Goal: Information Seeking & Learning: Learn about a topic

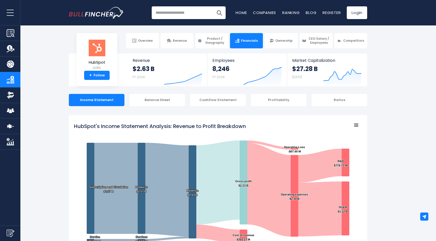
click at [213, 125] on tspan "HubSpot's Income Statement Analysis: Revenue to Profit Breakdown" at bounding box center [160, 126] width 172 height 7
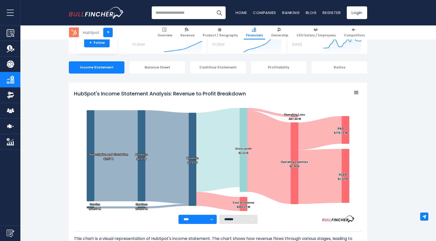
scroll to position [47, 0]
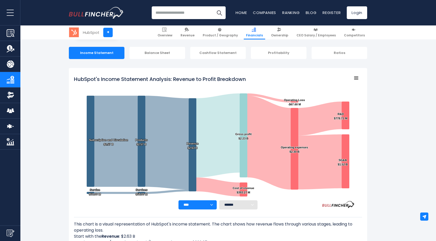
click at [157, 79] on tspan "HubSpot's Income Statement Analysis: Revenue to Profit Breakdown" at bounding box center [160, 79] width 172 height 7
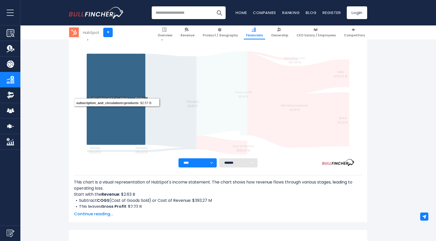
scroll to position [89, 0]
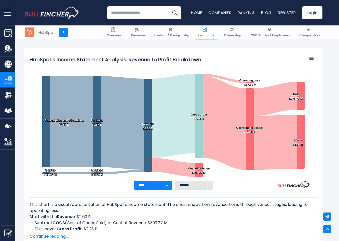
scroll to position [0, 0]
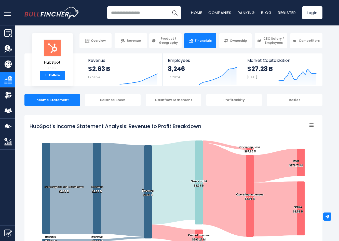
click at [110, 129] on tspan "HubSpot's Income Statement Analysis: Revenue to Profit Breakdown" at bounding box center [116, 126] width 172 height 7
click at [111, 125] on tspan "HubSpot's Income Statement Analysis: Revenue to Profit Breakdown" at bounding box center [116, 126] width 172 height 7
click at [198, 127] on tspan "HubSpot's Income Statement Analysis: Revenue to Profit Breakdown" at bounding box center [116, 126] width 172 height 7
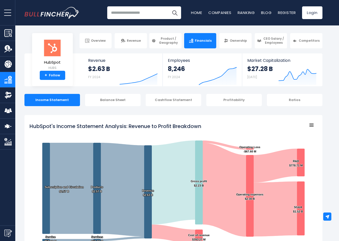
drag, startPoint x: 206, startPoint y: 125, endPoint x: 95, endPoint y: 115, distance: 111.3
click at [95, 115] on div "HubSpot's Income Statement Analysis: Revenue to Profit Breakdown Created with H…" at bounding box center [173, 213] width 298 height 196
drag, startPoint x: 32, startPoint y: 126, endPoint x: 171, endPoint y: 134, distance: 139.4
click at [171, 134] on icon "Created with Highcharts 12.1.2 Chart context menu HubSpot's Income Statement An…" at bounding box center [174, 183] width 288 height 127
